Goal: Task Accomplishment & Management: Use online tool/utility

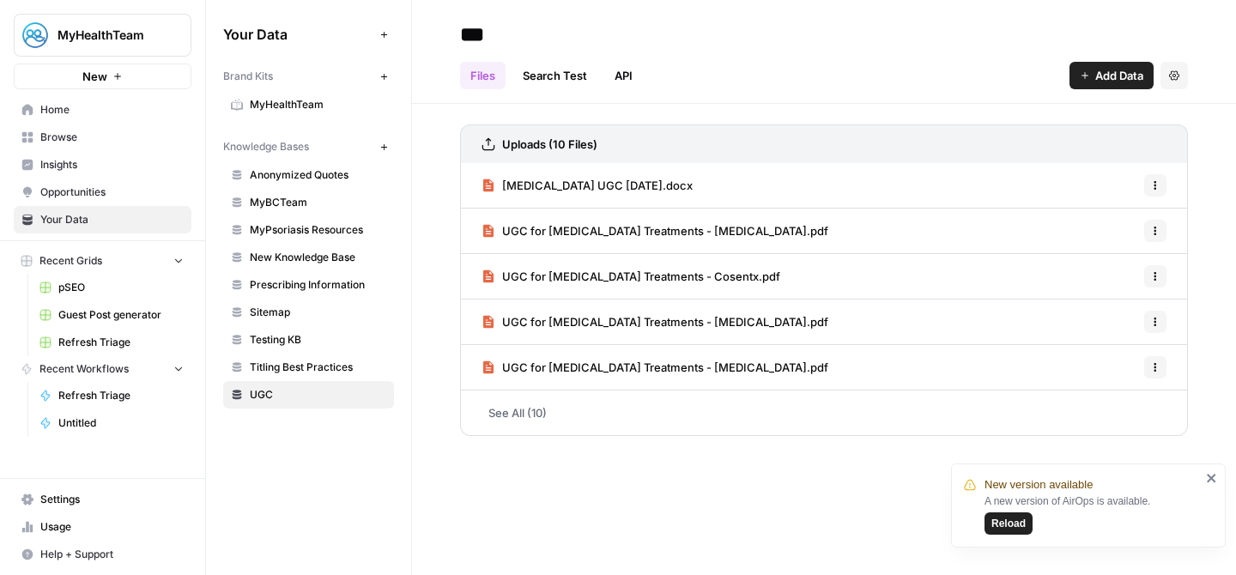
click at [100, 348] on span "Refresh Triage" at bounding box center [120, 342] width 125 height 15
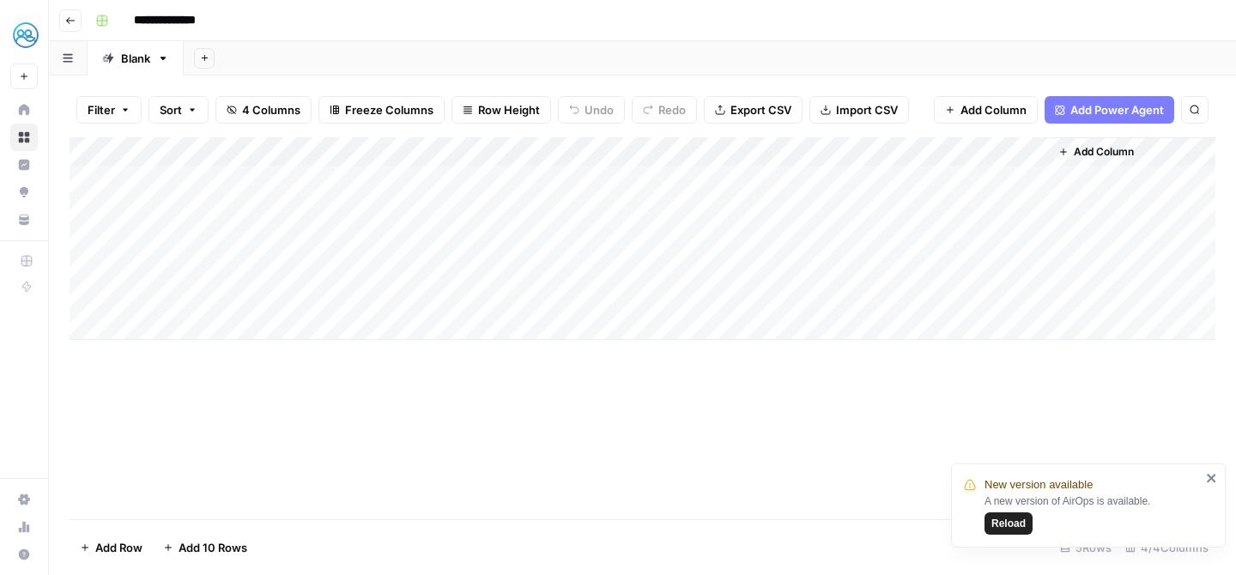
click at [937, 181] on div "Add Column" at bounding box center [643, 238] width 1146 height 203
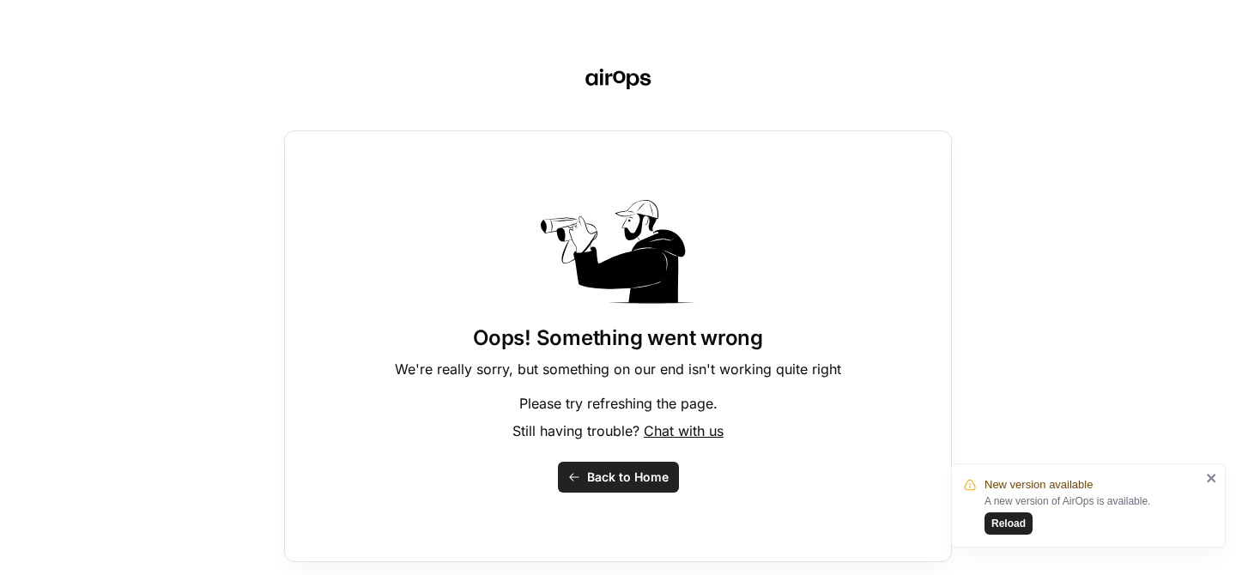
click at [864, 114] on div "Oops! Something went wrong We're really sorry, but something on our end isn't w…" at bounding box center [618, 287] width 1236 height 575
click at [613, 487] on button "Back to Home" at bounding box center [618, 477] width 121 height 31
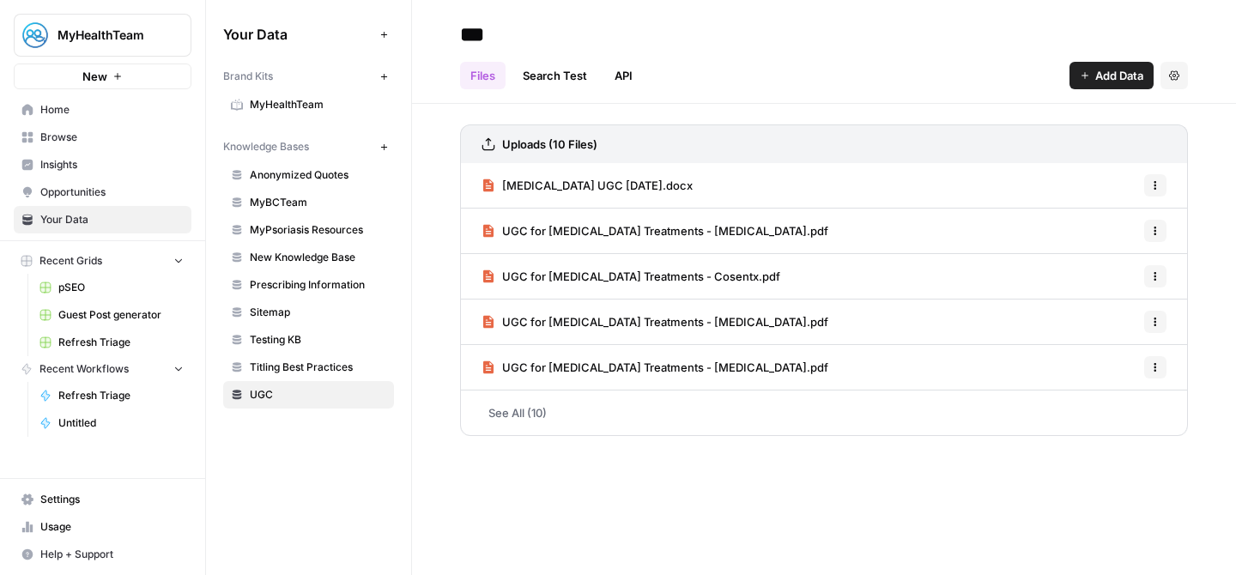
click at [89, 341] on span "Refresh Triage" at bounding box center [120, 342] width 125 height 15
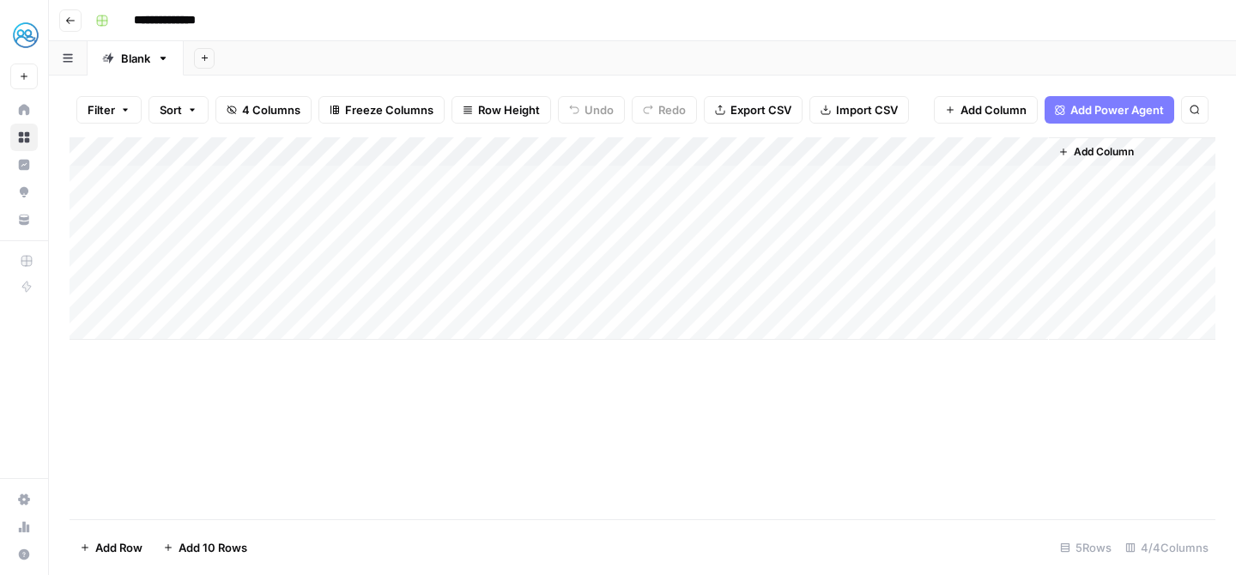
click at [793, 178] on div "Add Column" at bounding box center [643, 238] width 1146 height 203
click at [937, 177] on div "Add Column" at bounding box center [643, 238] width 1146 height 203
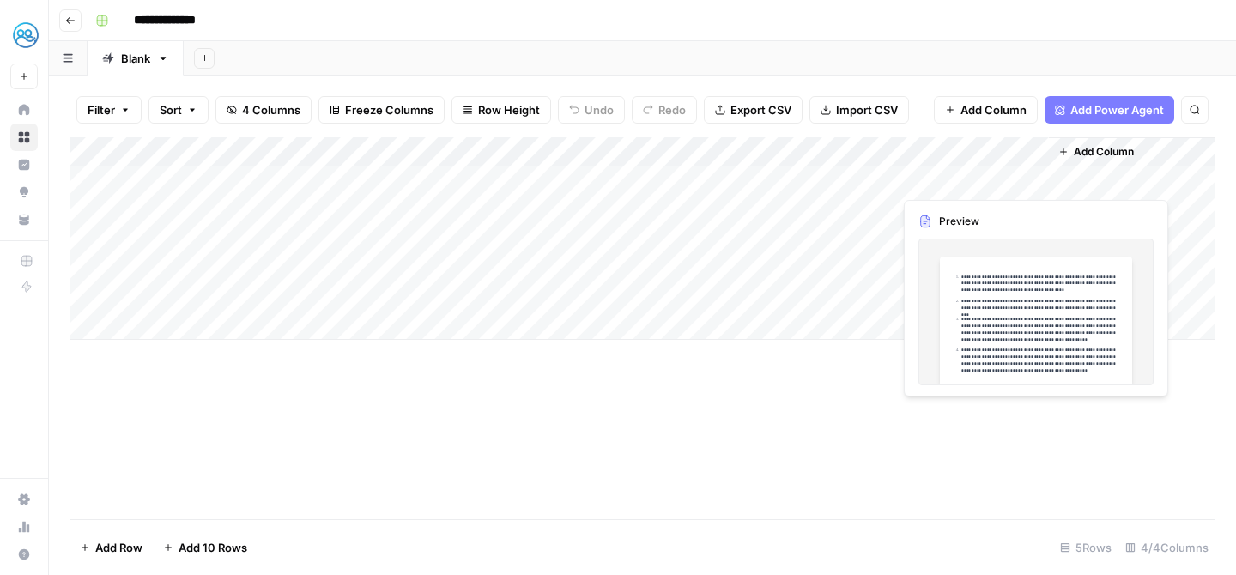
click at [937, 177] on div "Add Column" at bounding box center [643, 238] width 1146 height 203
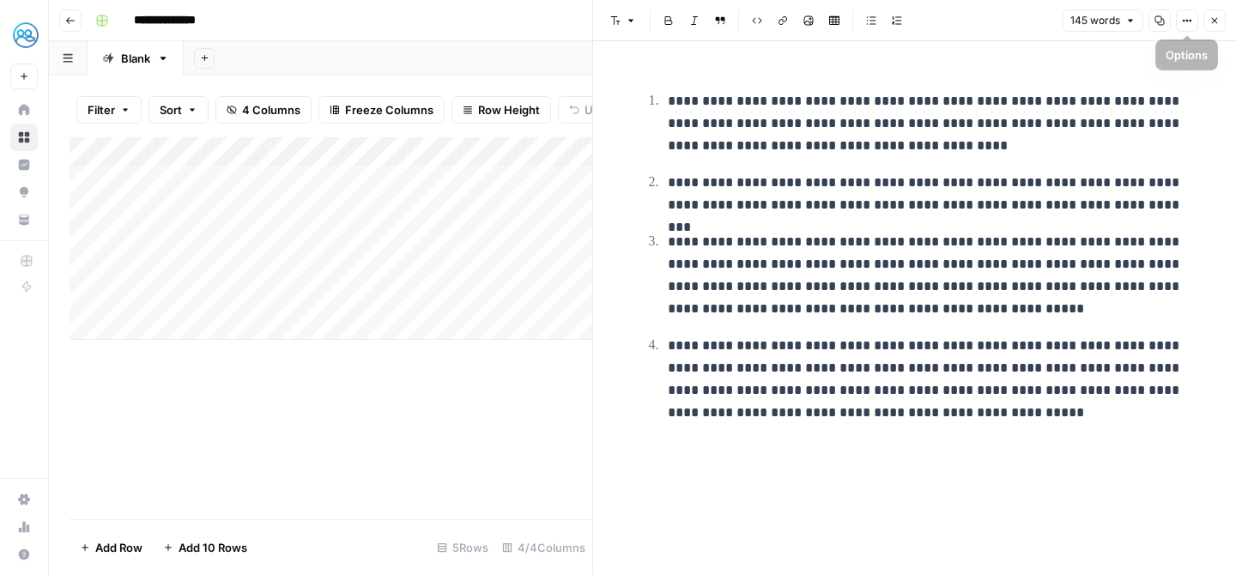
click at [1221, 21] on button "Close" at bounding box center [1215, 20] width 22 height 22
